Goal: Transaction & Acquisition: Register for event/course

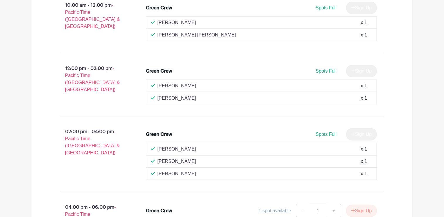
scroll to position [8105, 0]
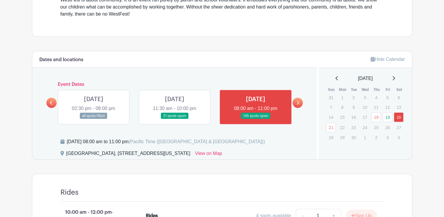
scroll to position [264, 0]
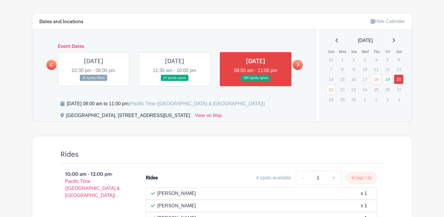
click at [175, 81] on link at bounding box center [175, 81] width 0 height 0
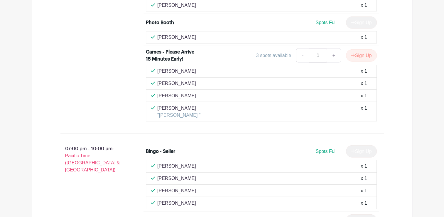
scroll to position [1497, 0]
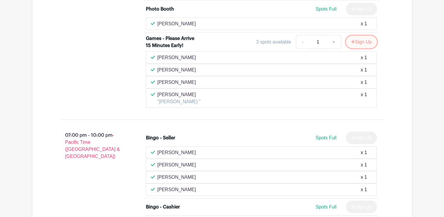
click at [361, 36] on button "Sign Up" at bounding box center [361, 42] width 31 height 12
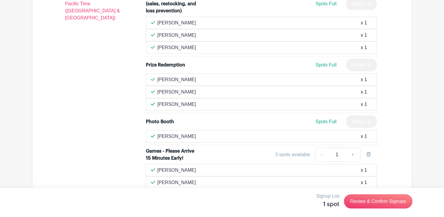
scroll to position [1379, 0]
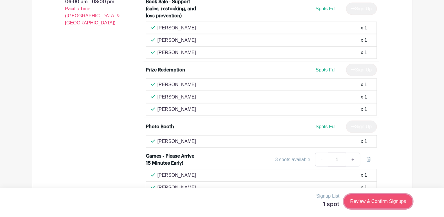
click at [377, 202] on link "Review & Confirm Signups" at bounding box center [378, 201] width 68 height 14
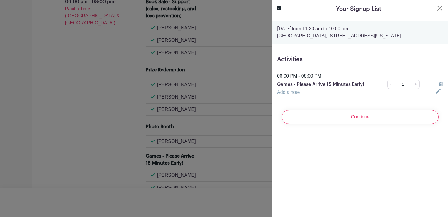
click at [293, 61] on h5 "Activities" at bounding box center [360, 59] width 166 height 7
click at [292, 94] on link "Add a note" at bounding box center [288, 91] width 23 height 5
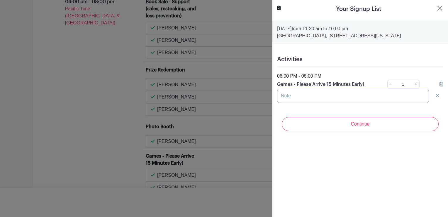
click at [292, 96] on input "text" at bounding box center [353, 96] width 152 height 14
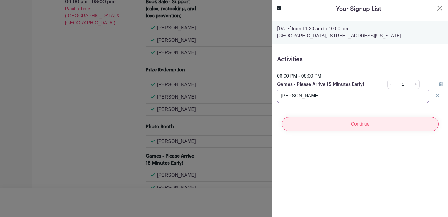
type input "Alicia Saka"
click at [356, 115] on div "Continue" at bounding box center [360, 123] width 166 height 23
click at [358, 122] on input "Continue" at bounding box center [360, 124] width 157 height 14
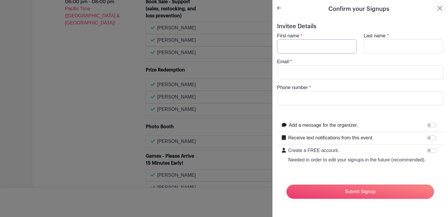
click at [315, 44] on input "First name" at bounding box center [317, 46] width 80 height 14
type input "Alicia A"
type input "Saka"
type input "aliciasaka@gmail.com"
type input "(206) 293-4532"
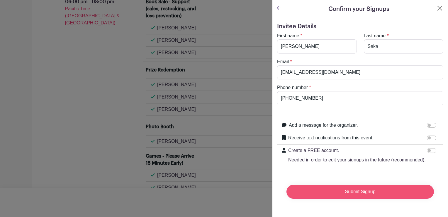
click at [373, 198] on input "Submit Signup" at bounding box center [361, 191] width 148 height 14
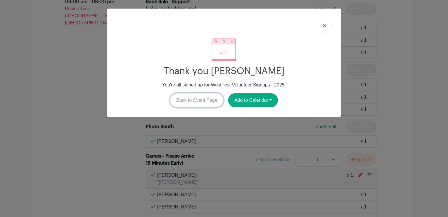
drag, startPoint x: 197, startPoint y: 103, endPoint x: 197, endPoint y: 114, distance: 11.2
click at [197, 103] on link "Back to Event Page" at bounding box center [197, 100] width 54 height 14
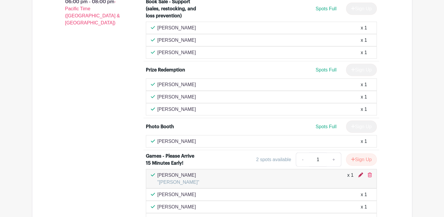
click at [362, 172] on icon at bounding box center [360, 174] width 5 height 5
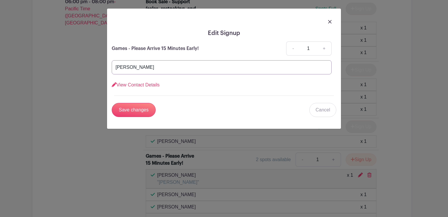
drag, startPoint x: 126, startPoint y: 68, endPoint x: 63, endPoint y: 63, distance: 62.4
click at [75, 68] on div "Edit Signup Games - Please Arrive 15 Minutes Early! - 1 + Alicia Saka View Cont…" at bounding box center [224, 108] width 448 height 217
click at [137, 113] on input "Save changes" at bounding box center [134, 110] width 44 height 14
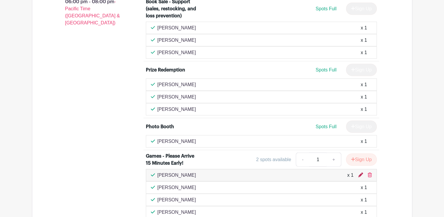
click at [360, 172] on icon at bounding box center [360, 174] width 5 height 5
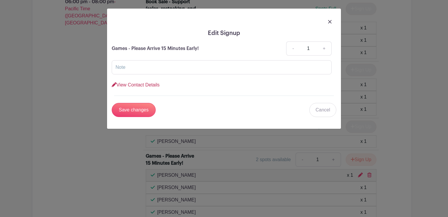
click at [131, 86] on link "View Contact Details" at bounding box center [136, 84] width 48 height 5
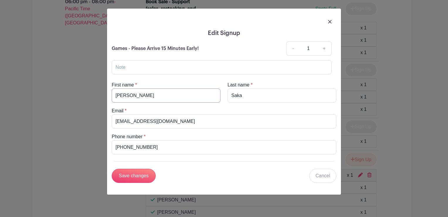
click at [142, 96] on input "Alicia A" at bounding box center [166, 95] width 109 height 14
type input "Alicia"
click at [129, 174] on input "Save changes" at bounding box center [134, 175] width 44 height 14
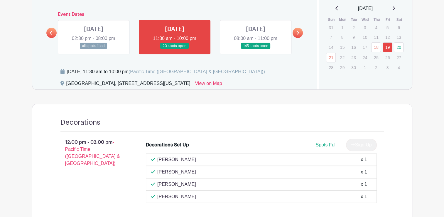
scroll to position [147, 0]
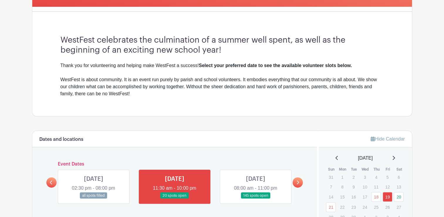
click at [256, 198] on link at bounding box center [256, 198] width 0 height 0
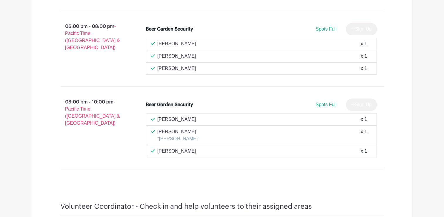
scroll to position [9097, 0]
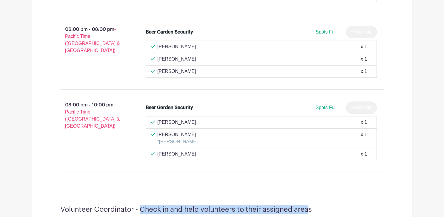
drag, startPoint x: 307, startPoint y: 60, endPoint x: 140, endPoint y: 58, distance: 167.6
click at [140, 205] on h4 "Volunteer Coordinator - Check in and help volunteers to their assigned areas" at bounding box center [185, 209] width 251 height 9
drag, startPoint x: 140, startPoint y: 58, endPoint x: 171, endPoint y: 57, distance: 31.7
click at [171, 205] on h4 "Volunteer Coordinator - Check in and help volunteers to their assigned areas" at bounding box center [185, 209] width 251 height 9
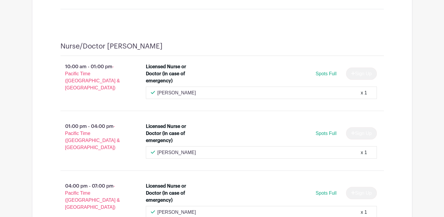
scroll to position [7747, 0]
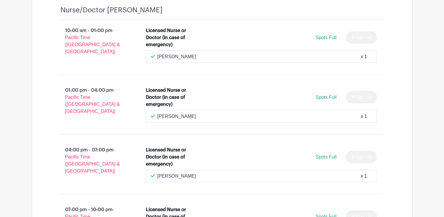
drag, startPoint x: 101, startPoint y: 178, endPoint x: 300, endPoint y: 161, distance: 199.9
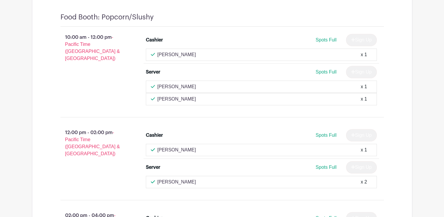
scroll to position [4666, 0]
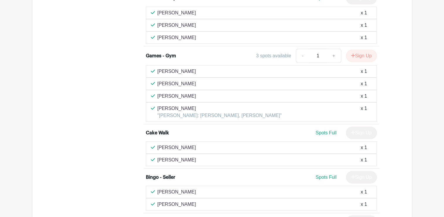
drag, startPoint x: 241, startPoint y: 141, endPoint x: 131, endPoint y: 146, distance: 110.5
click at [131, 146] on div "02:00 pm - 04:00 pm - Pacific Time (US & Canada)" at bounding box center [94, 150] width 86 height 412
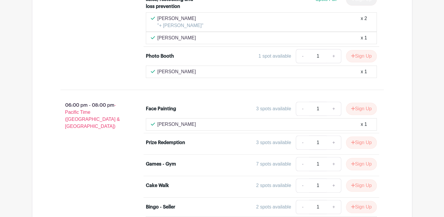
scroll to position [2436, 0]
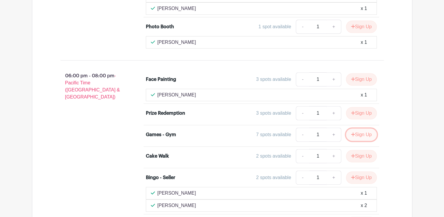
drag, startPoint x: 361, startPoint y: 112, endPoint x: 214, endPoint y: 121, distance: 147.3
click at [361, 128] on button "Sign Up" at bounding box center [361, 134] width 31 height 12
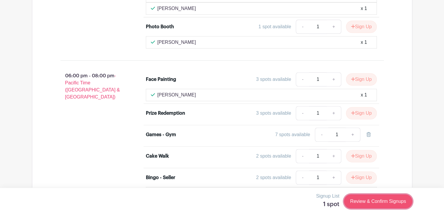
click at [379, 201] on link "Review & Confirm Signups" at bounding box center [378, 201] width 68 height 14
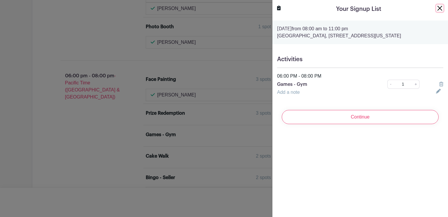
click at [439, 8] on button "Close" at bounding box center [440, 8] width 7 height 7
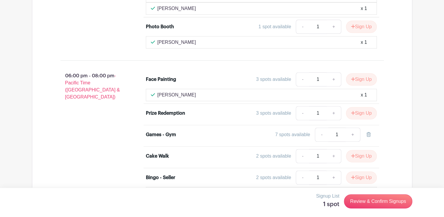
click at [164, 152] on div "Cake Walk" at bounding box center [157, 155] width 23 height 7
click at [364, 150] on button "Sign Up" at bounding box center [361, 156] width 31 height 12
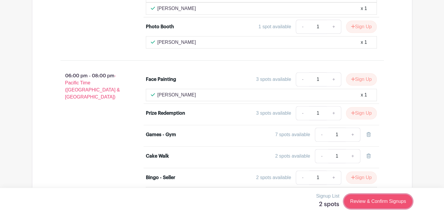
click at [383, 199] on link "Review & Confirm Signups" at bounding box center [378, 201] width 68 height 14
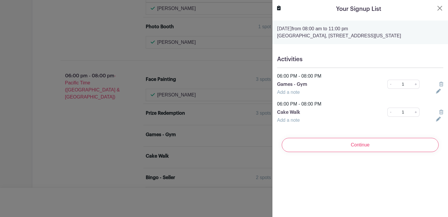
click at [440, 84] on icon at bounding box center [442, 84] width 4 height 5
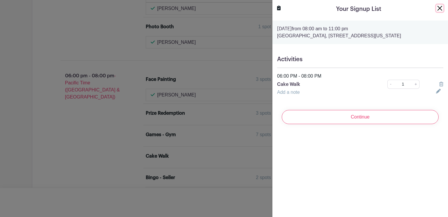
click at [437, 11] on button "Close" at bounding box center [440, 8] width 7 height 7
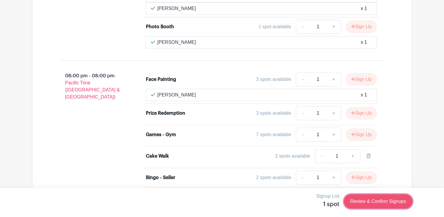
click at [375, 205] on link "Review & Confirm Signups" at bounding box center [378, 201] width 68 height 14
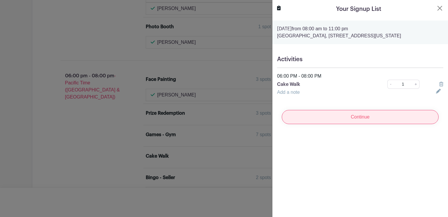
click at [336, 118] on input "Continue" at bounding box center [360, 117] width 157 height 14
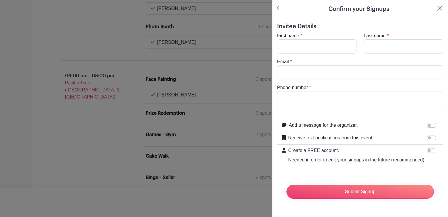
click at [292, 39] on label "First name" at bounding box center [288, 35] width 22 height 7
click at [292, 39] on input "First name" at bounding box center [317, 46] width 80 height 14
click at [297, 43] on input "First name" at bounding box center [317, 46] width 80 height 14
type input "Rob"
type input "Saka"
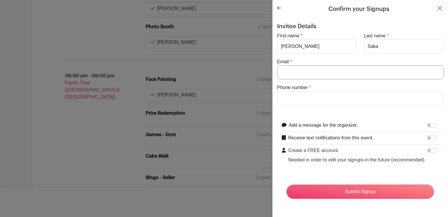
type input "aliciasaka@gmail.com"
type input "2062934532"
type input "Rob"
drag, startPoint x: 341, startPoint y: 73, endPoint x: 273, endPoint y: 71, distance: 67.2
click at [274, 71] on div "Email * aliciasaka@gmail.com" at bounding box center [360, 68] width 173 height 21
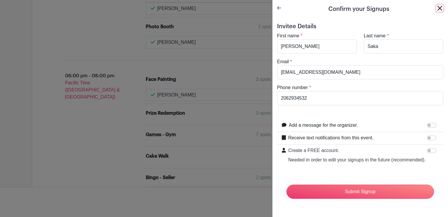
click at [437, 9] on button "Close" at bounding box center [440, 8] width 7 height 7
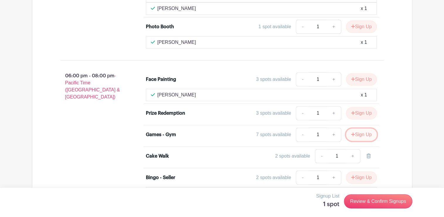
click at [358, 128] on button "Sign Up" at bounding box center [361, 134] width 31 height 12
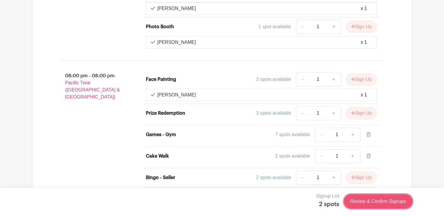
click at [372, 201] on link "Review & Confirm Signups" at bounding box center [378, 201] width 68 height 14
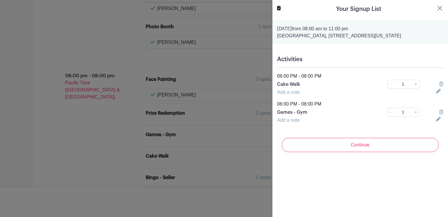
click at [440, 84] on icon at bounding box center [442, 84] width 4 height 5
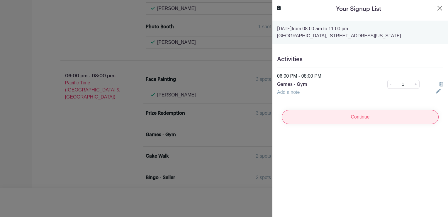
click at [368, 117] on input "Continue" at bounding box center [360, 117] width 157 height 14
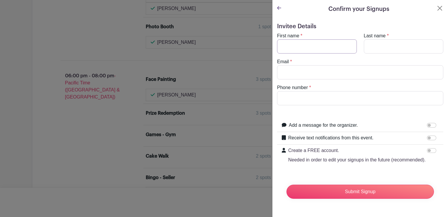
click at [322, 50] on input "First name" at bounding box center [317, 46] width 80 height 14
type input "Rob"
type input "Saka"
type input "aliciasaka@gmail.com"
type input "2062934532"
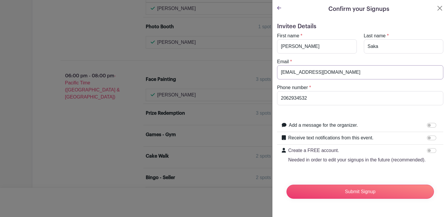
click at [301, 72] on input "aliciasaka@gmail.com" at bounding box center [360, 72] width 166 height 14
drag, startPoint x: 321, startPoint y: 71, endPoint x: 246, endPoint y: 71, distance: 75.1
type input "m"
type input "rob.saka@yahoo.com"
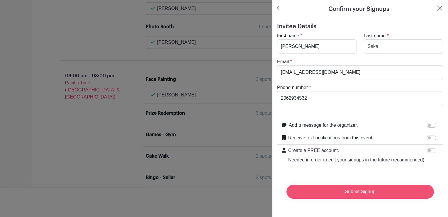
click at [363, 197] on input "Submit Signup" at bounding box center [361, 191] width 148 height 14
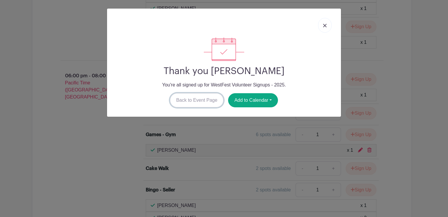
click at [190, 102] on link "Back to Event Page" at bounding box center [197, 100] width 54 height 14
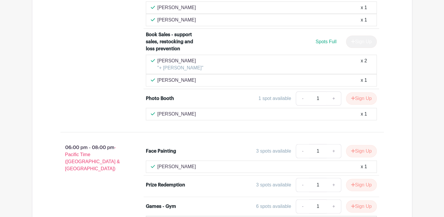
scroll to position [2377, 0]
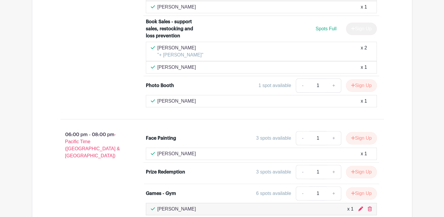
drag, startPoint x: 371, startPoint y: 183, endPoint x: 255, endPoint y: 26, distance: 195.7
click at [371, 206] on icon at bounding box center [370, 208] width 4 height 5
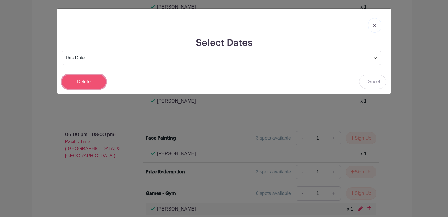
click at [83, 80] on input "Delete" at bounding box center [84, 82] width 44 height 14
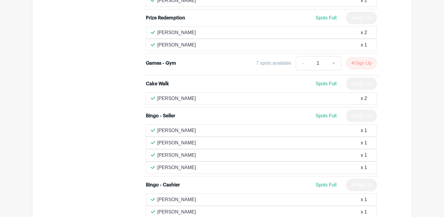
scroll to position [2171, 0]
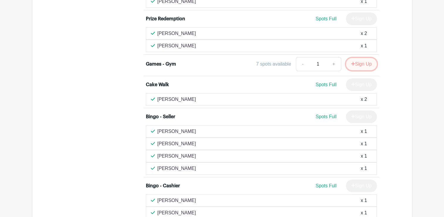
click at [352, 61] on icon "submit" at bounding box center [353, 63] width 4 height 5
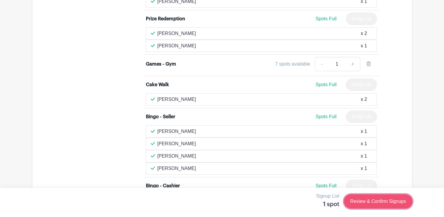
click at [374, 202] on link "Review & Confirm Signups" at bounding box center [378, 201] width 68 height 14
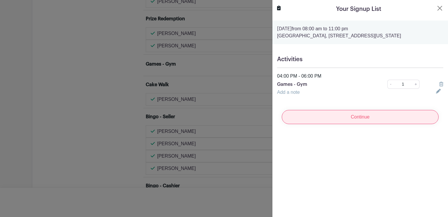
click at [362, 117] on input "Continue" at bounding box center [360, 117] width 157 height 14
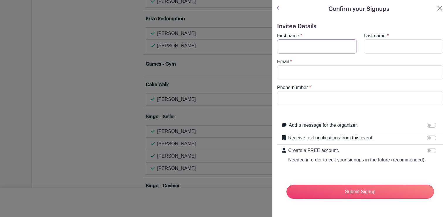
click at [294, 42] on input "First name" at bounding box center [317, 46] width 80 height 14
type input "Rob"
type input "Saka"
type input "rob.saka@yahoo.com"
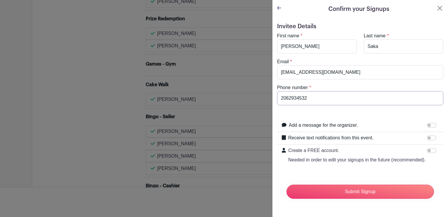
click at [289, 98] on input "2062934532" at bounding box center [360, 98] width 166 height 14
type input "2066129344"
click at [362, 198] on input "Submit Signup" at bounding box center [361, 191] width 148 height 14
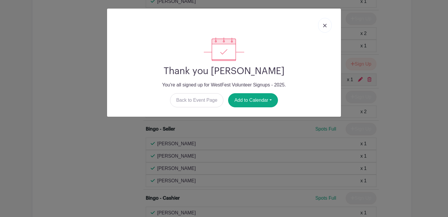
click at [327, 26] on link at bounding box center [324, 25] width 13 height 15
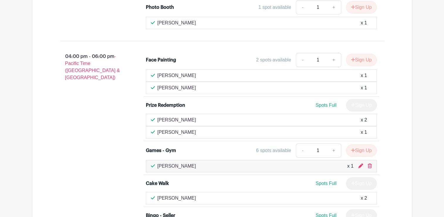
scroll to position [2083, 0]
